Goal: Check status: Check status

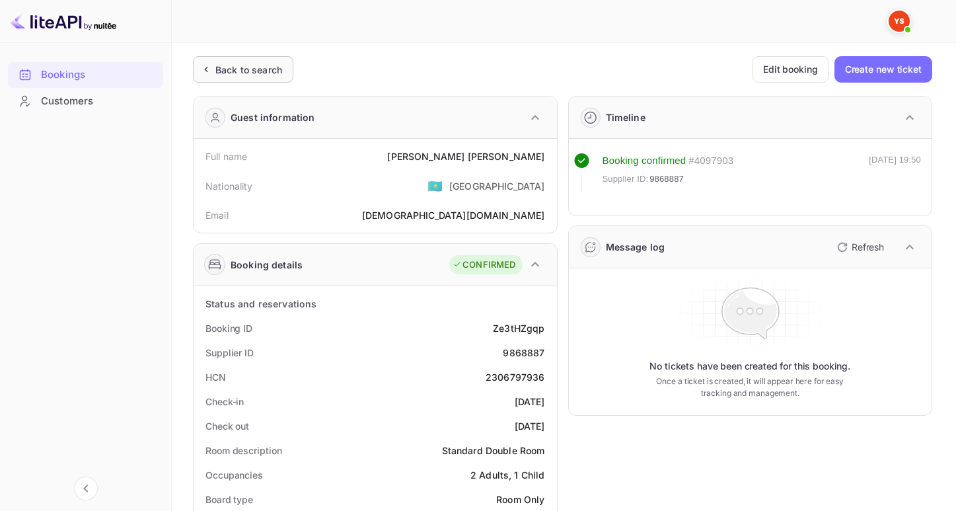
click at [219, 73] on div "Back to search" at bounding box center [248, 70] width 67 height 14
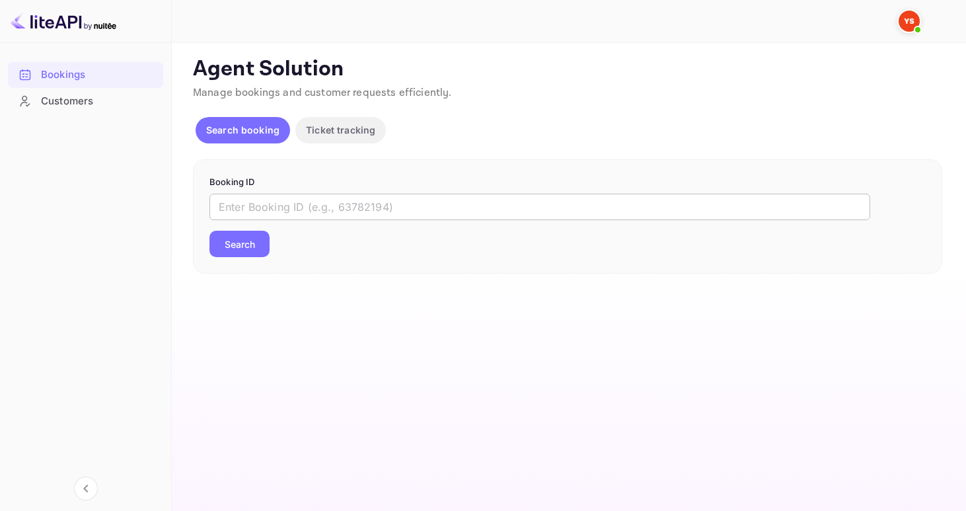
click at [319, 194] on input "text" at bounding box center [539, 207] width 661 height 26
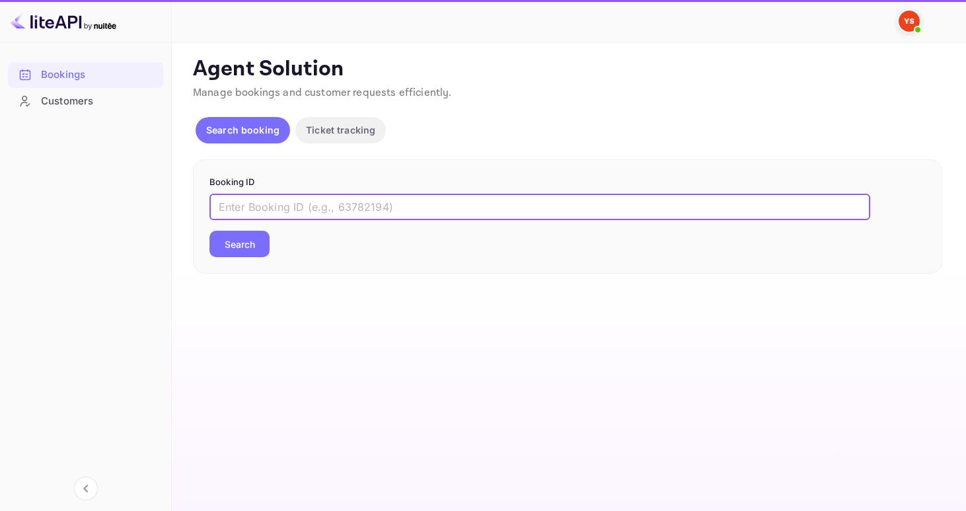
click at [319, 194] on input "text" at bounding box center [539, 207] width 661 height 26
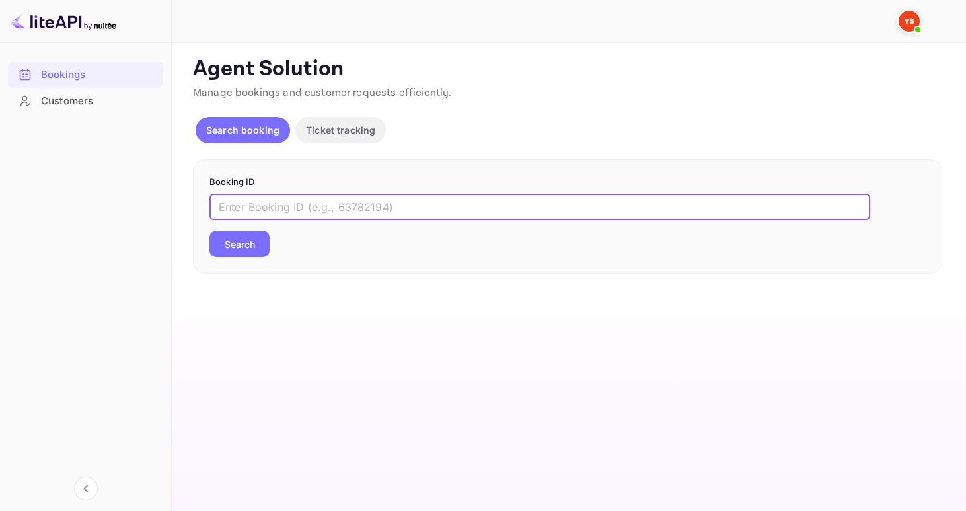
paste input "9529380"
click at [209, 231] on button "Search" at bounding box center [239, 244] width 60 height 26
type input "9529380"
click at [209, 231] on button "Search" at bounding box center [239, 244] width 60 height 26
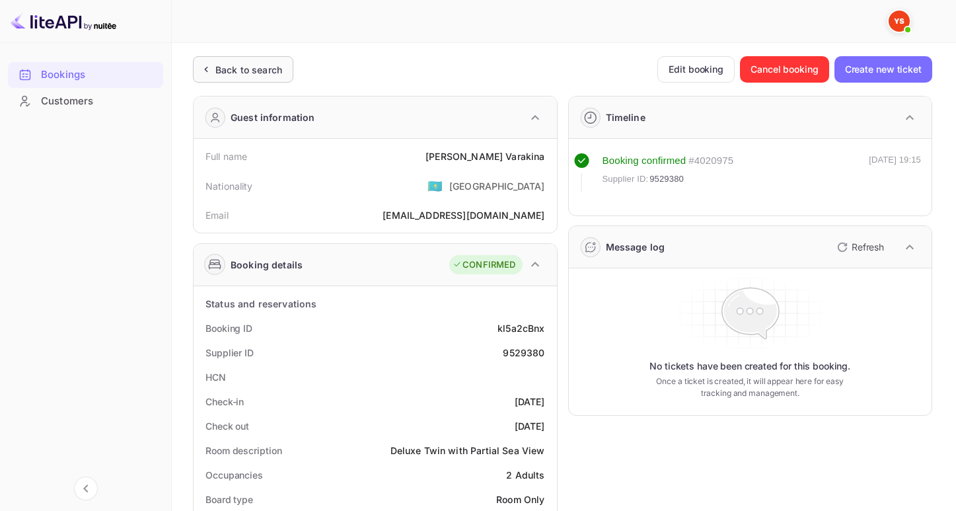
click at [227, 74] on div "Back to search" at bounding box center [248, 70] width 67 height 14
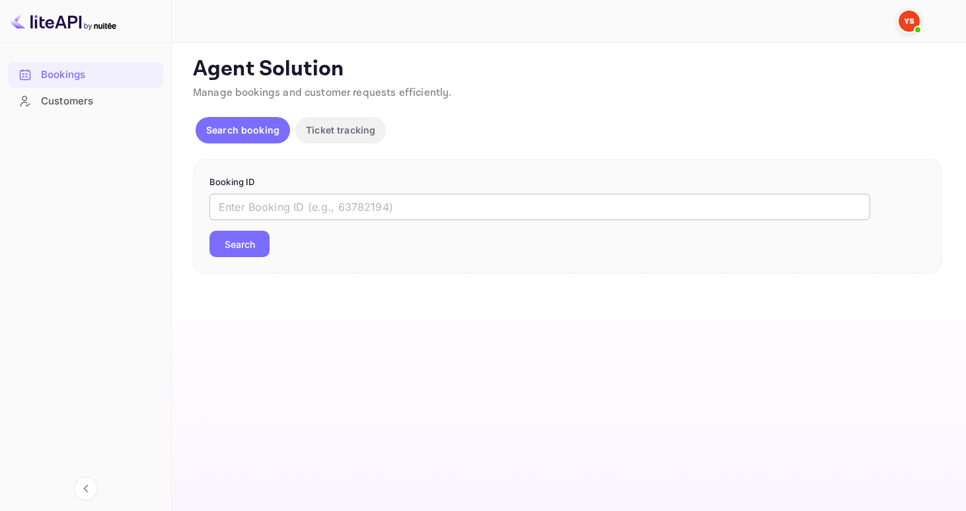
click at [357, 215] on input "text" at bounding box center [539, 207] width 661 height 26
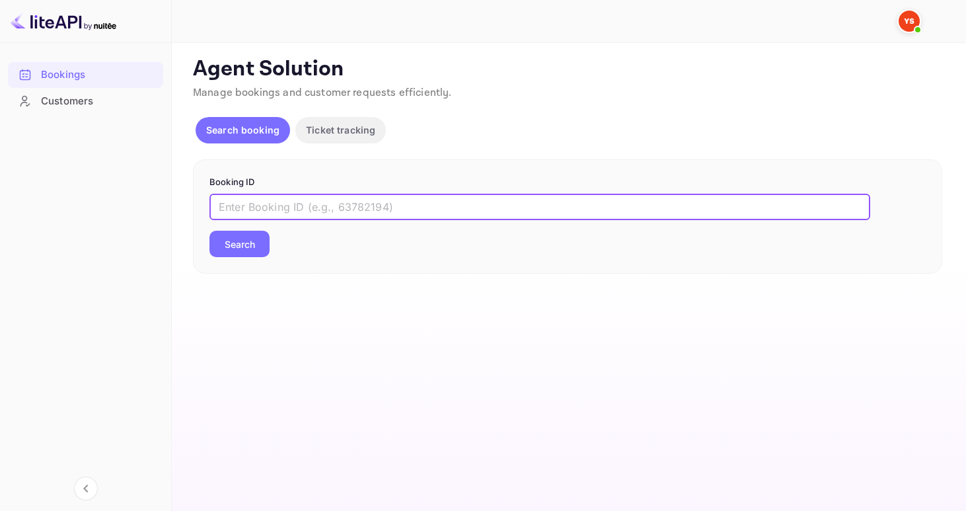
paste input "9381914"
type input "9381914"
click at [209, 231] on button "Search" at bounding box center [239, 244] width 60 height 26
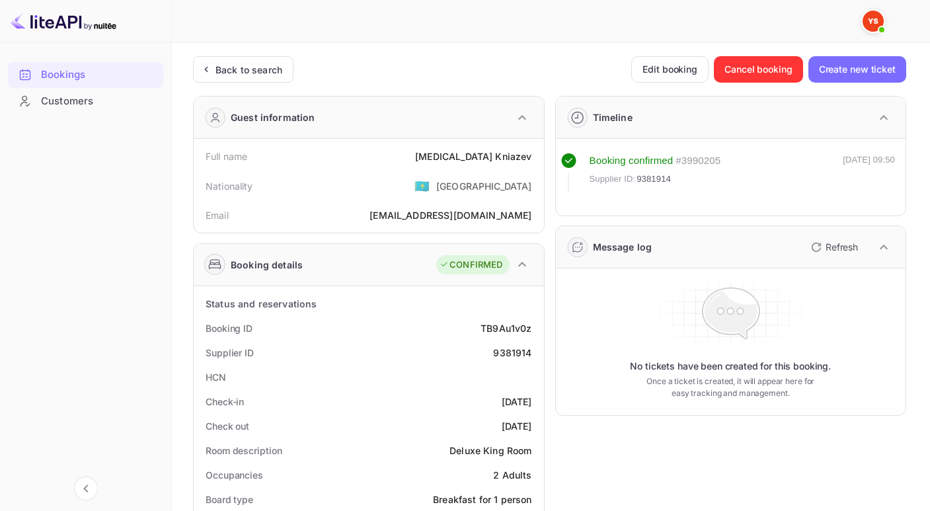
click at [903, 190] on div "Booking confirmed # 3990205 Supplier ID: 9381914 [DATE] 09:50" at bounding box center [731, 177] width 350 height 77
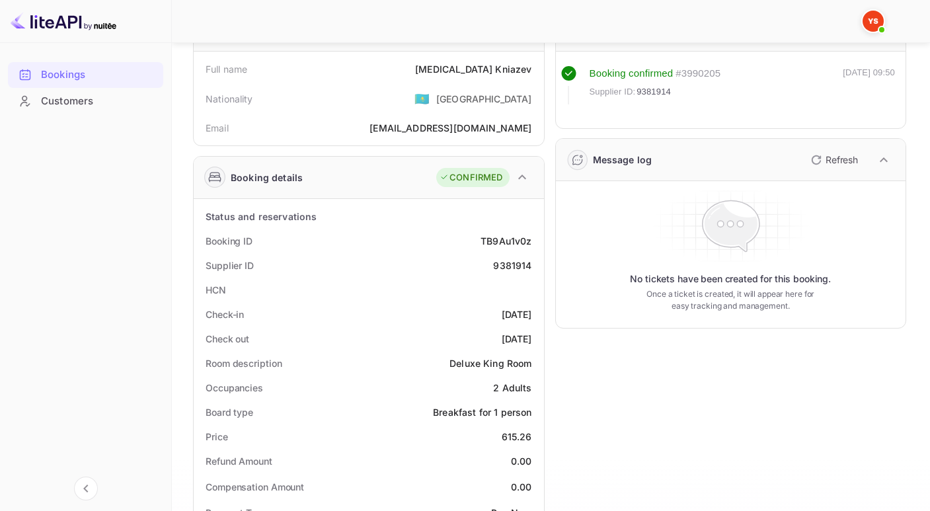
scroll to position [85, 0]
